Goal: Find specific page/section: Find specific page/section

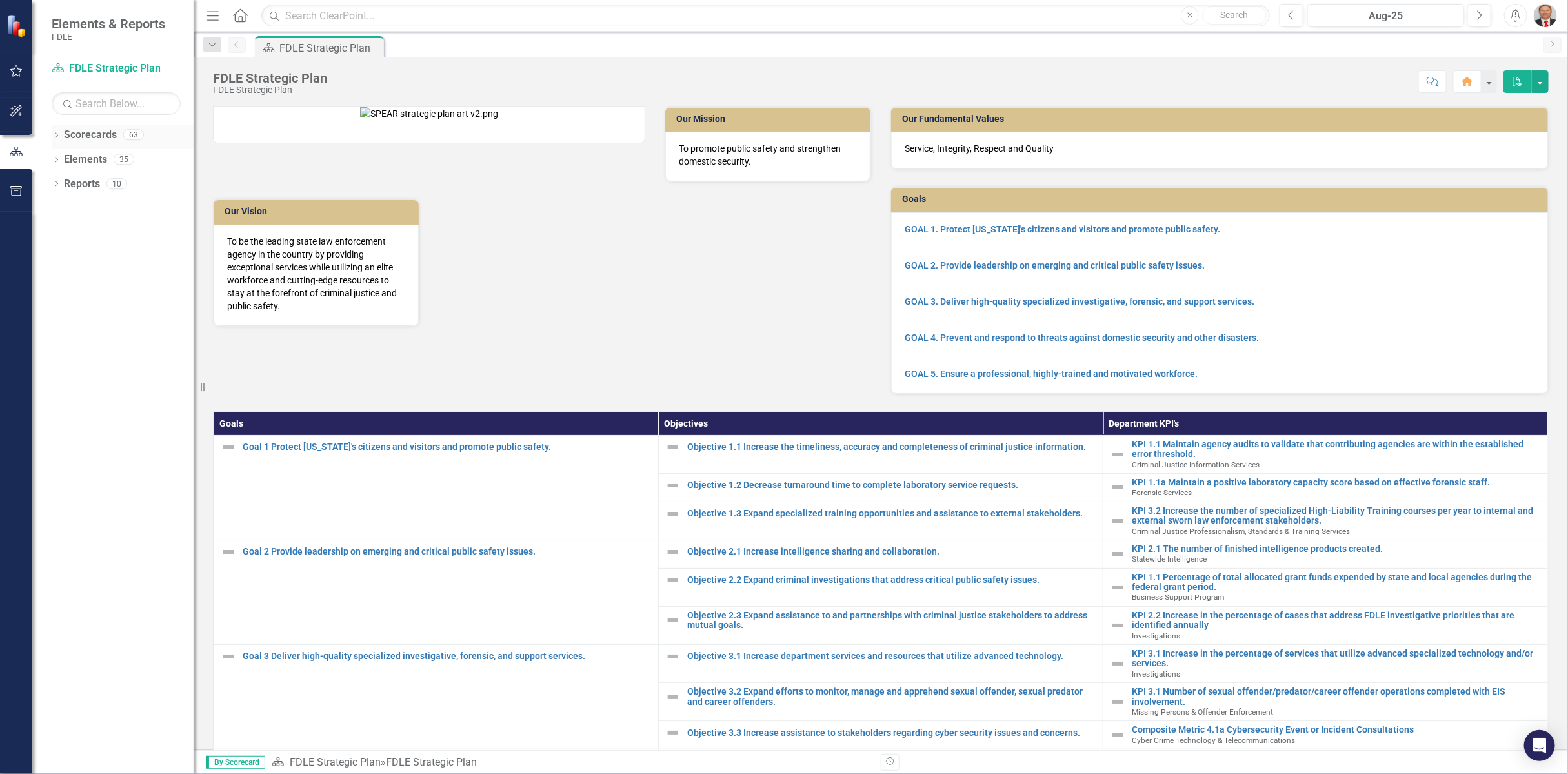
click at [56, 134] on icon "Dropdown" at bounding box center [56, 136] width 9 height 7
click at [60, 206] on icon "Dropdown" at bounding box center [62, 207] width 10 height 8
click at [75, 306] on icon "Dropdown" at bounding box center [75, 305] width 10 height 8
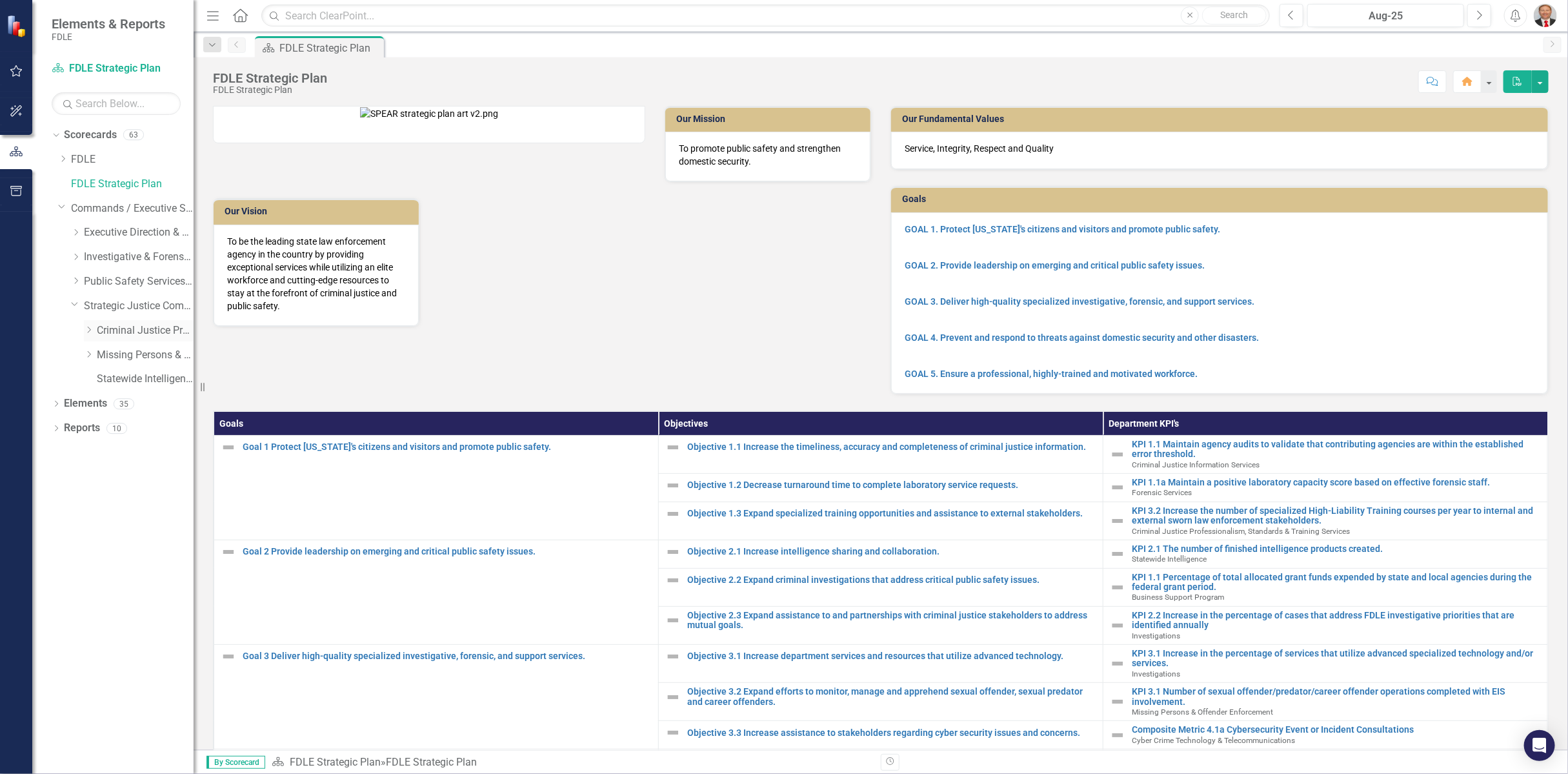
click at [87, 333] on icon "Dropdown" at bounding box center [88, 329] width 10 height 8
click at [131, 332] on link "Criminal Justice Professionalism, Standards & Training Services" at bounding box center [146, 330] width 97 height 15
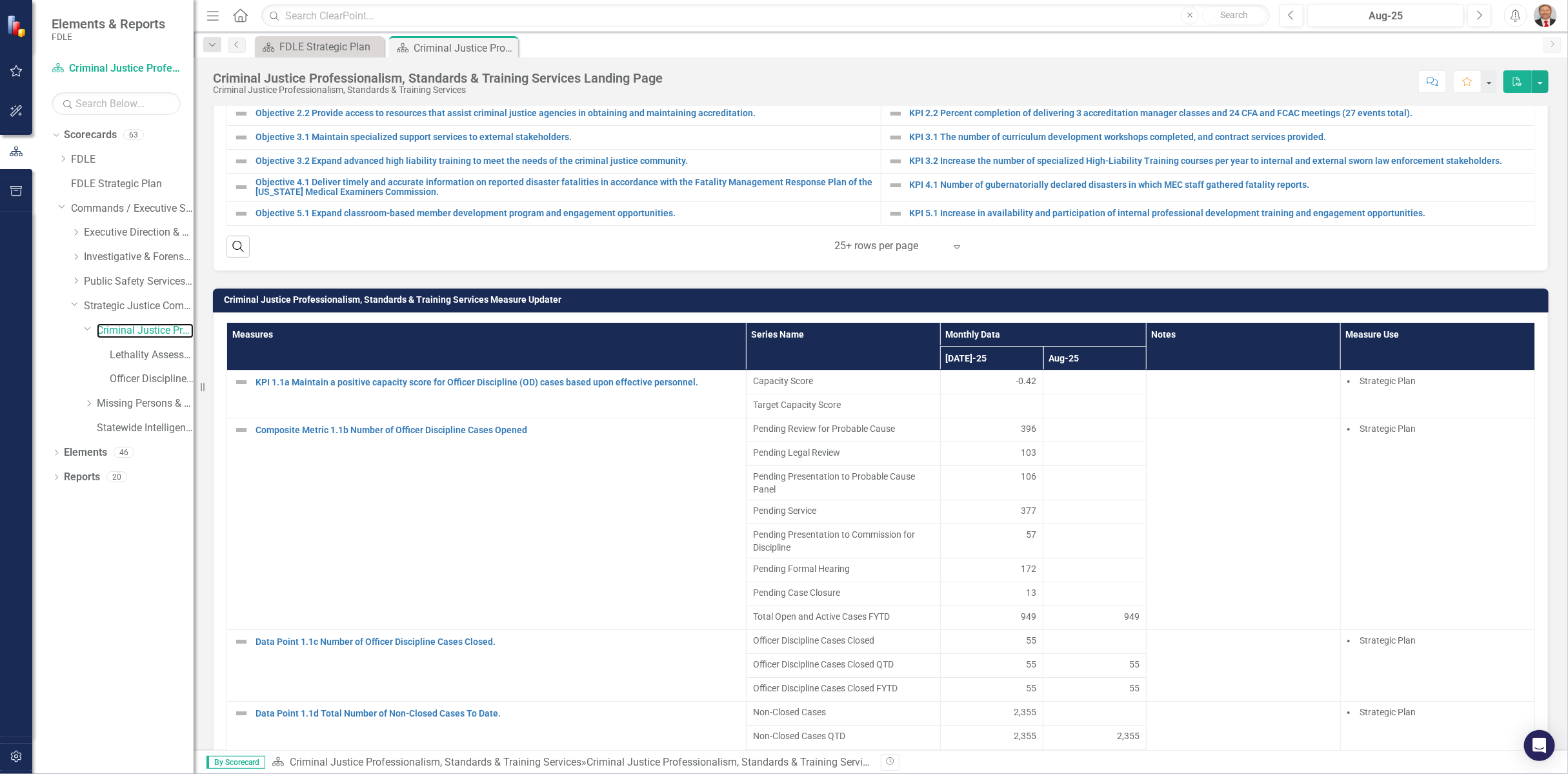
scroll to position [789, 0]
